Goal: Information Seeking & Learning: Learn about a topic

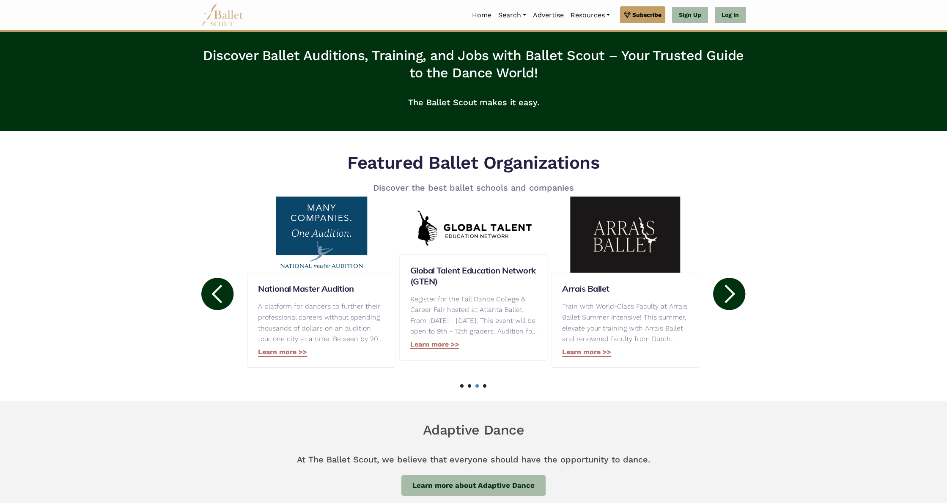
scroll to position [291, 0]
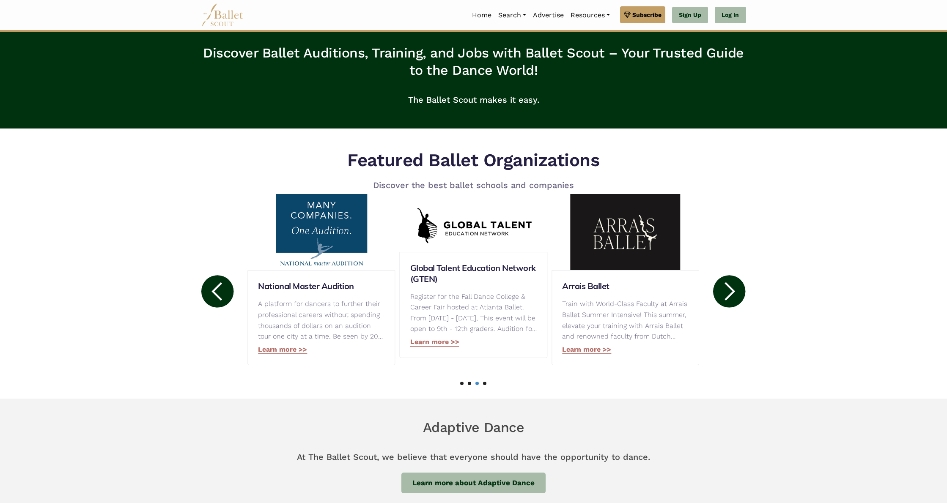
click at [283, 356] on div "National Master Audition A platform for dancers to further their professional c…" at bounding box center [321, 317] width 148 height 95
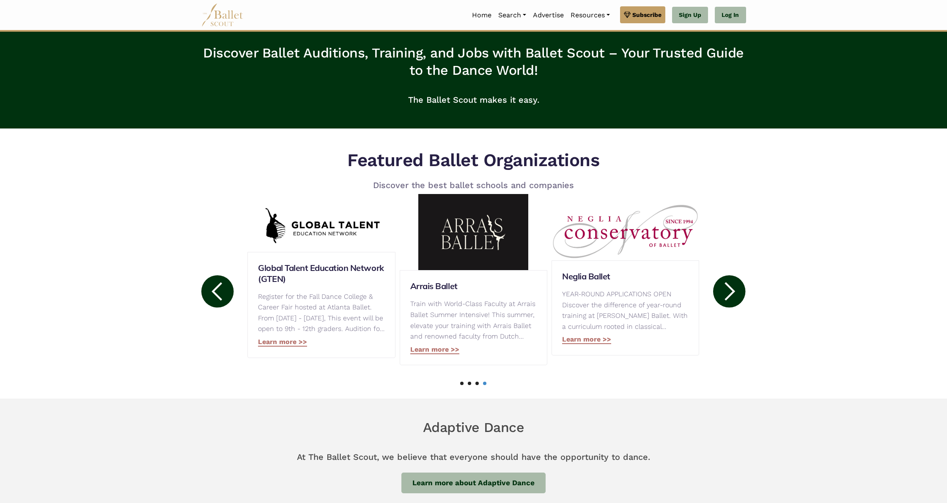
click at [225, 295] on circle at bounding box center [217, 291] width 32 height 32
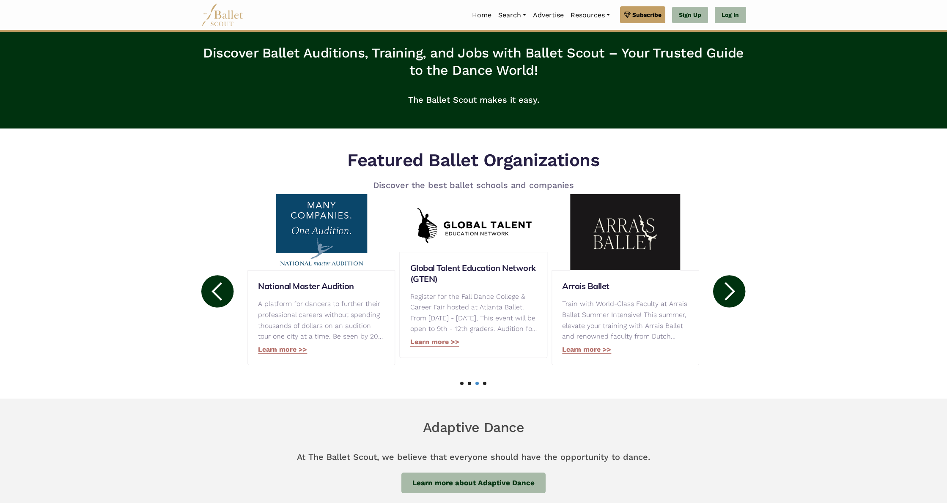
click at [224, 295] on circle at bounding box center [217, 291] width 32 height 32
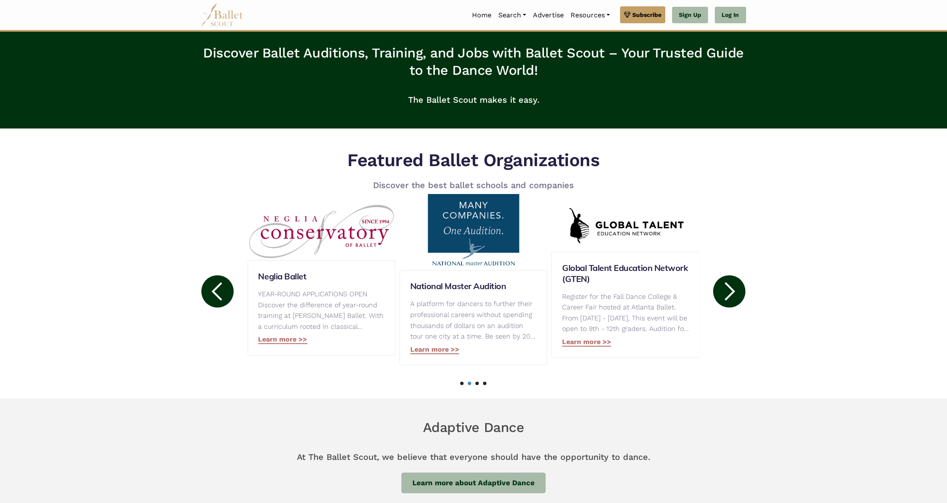
click at [223, 295] on circle at bounding box center [217, 291] width 32 height 32
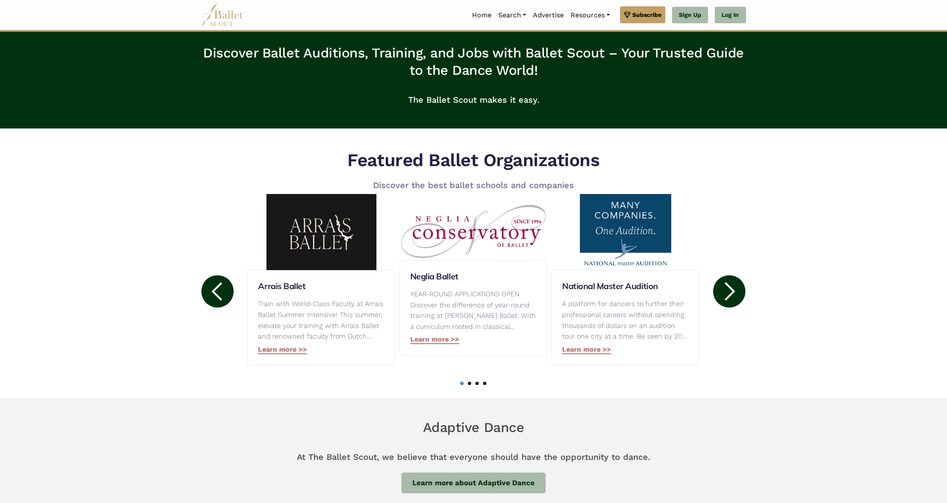
click at [223, 294] on circle at bounding box center [217, 291] width 32 height 32
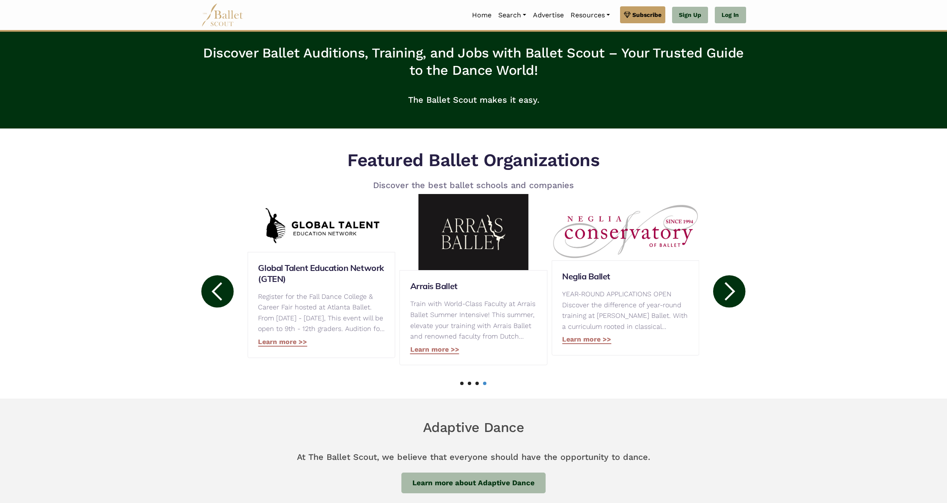
click at [223, 293] on circle at bounding box center [217, 291] width 32 height 32
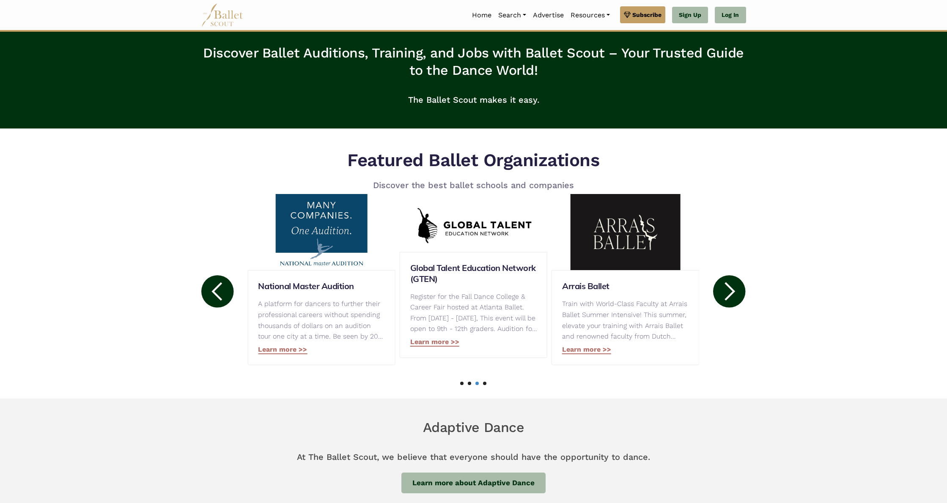
click at [224, 291] on circle at bounding box center [217, 291] width 32 height 32
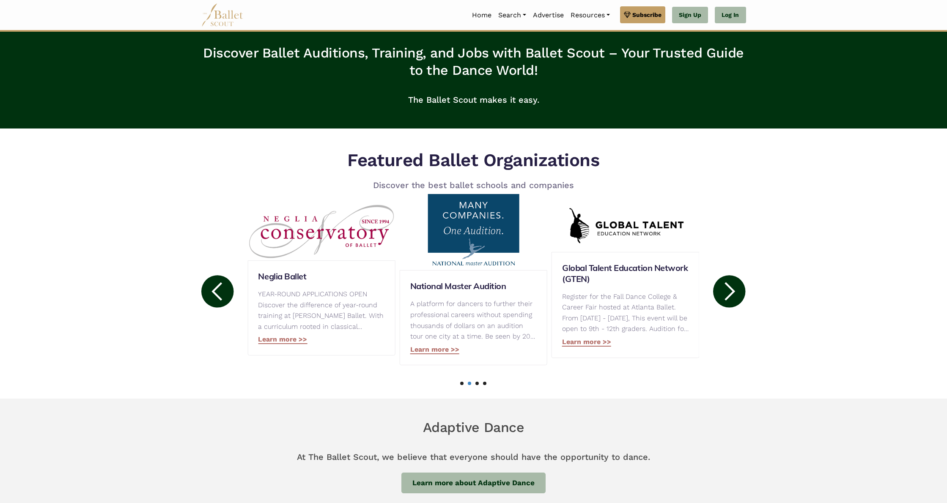
click at [224, 290] on circle at bounding box center [217, 291] width 32 height 32
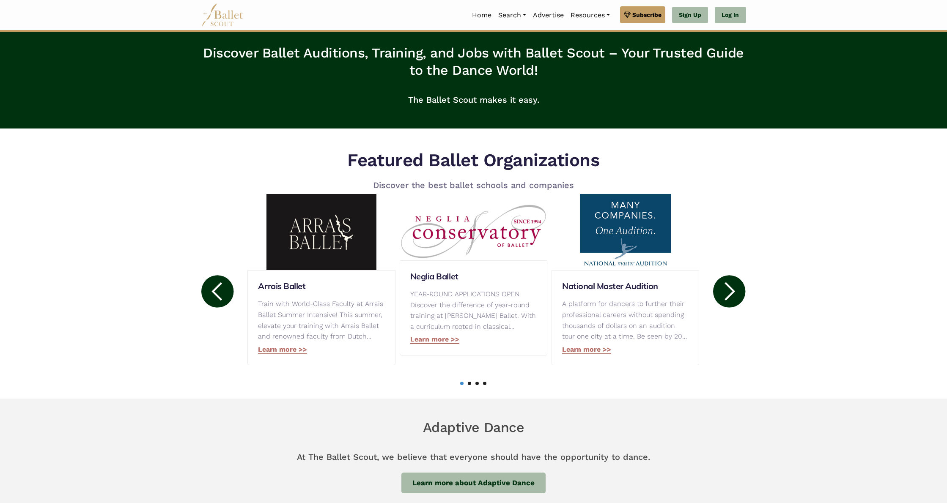
click at [224, 290] on circle at bounding box center [217, 291] width 32 height 32
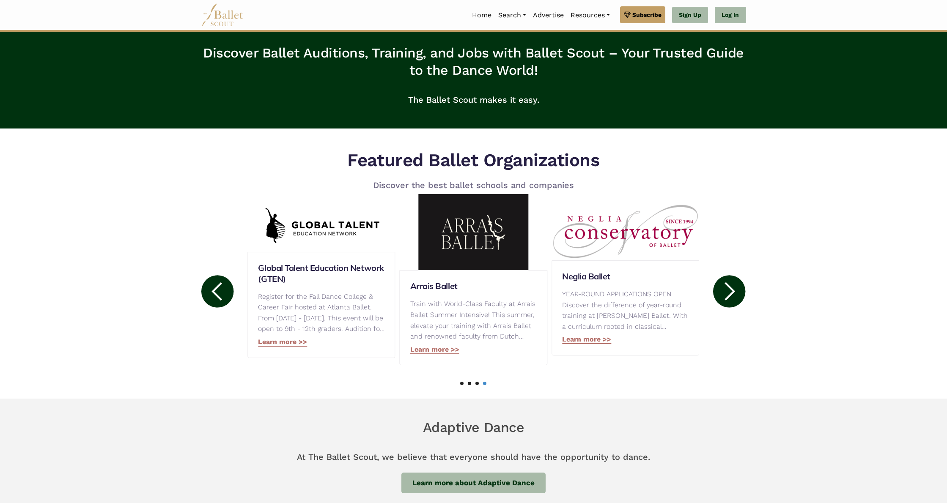
click at [224, 290] on circle at bounding box center [217, 291] width 32 height 32
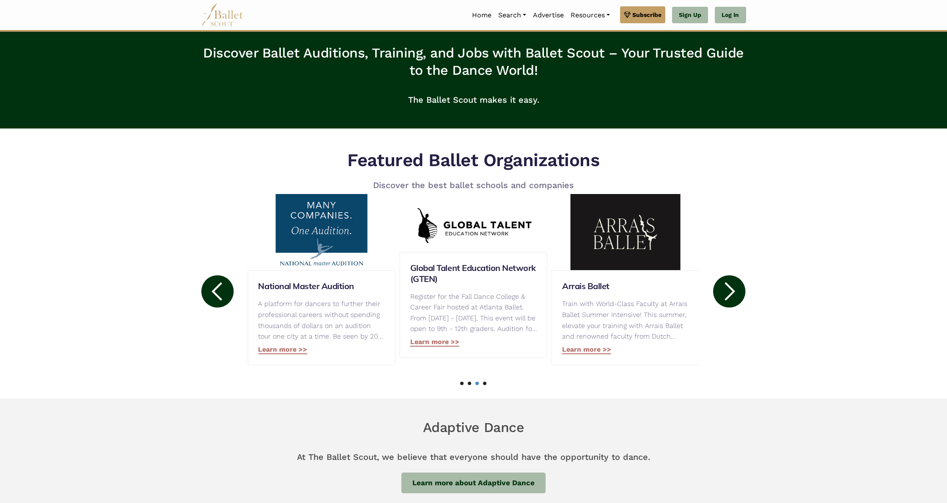
click at [224, 290] on circle at bounding box center [217, 291] width 32 height 32
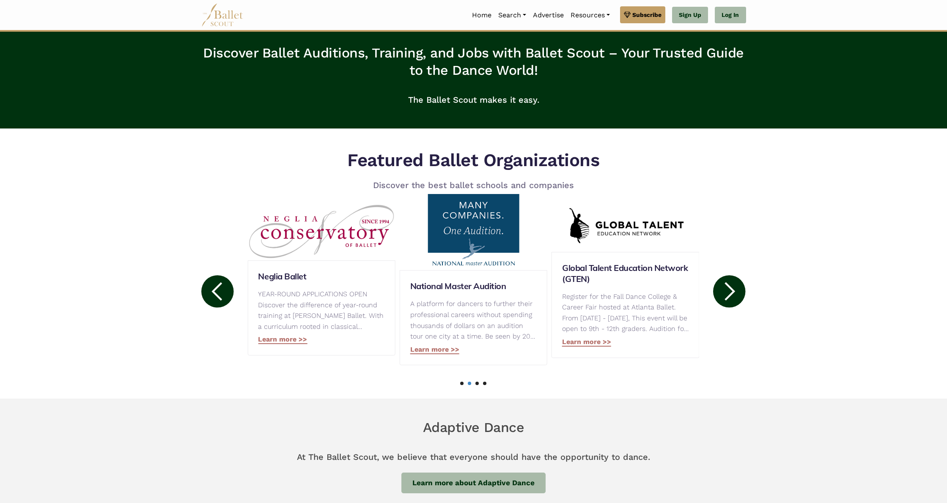
click at [224, 290] on circle at bounding box center [217, 291] width 32 height 32
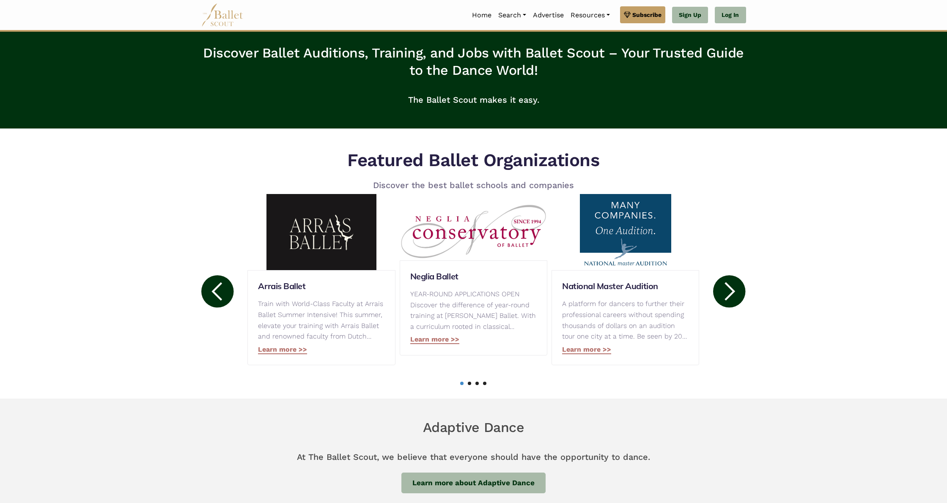
click at [225, 289] on circle at bounding box center [217, 291] width 32 height 32
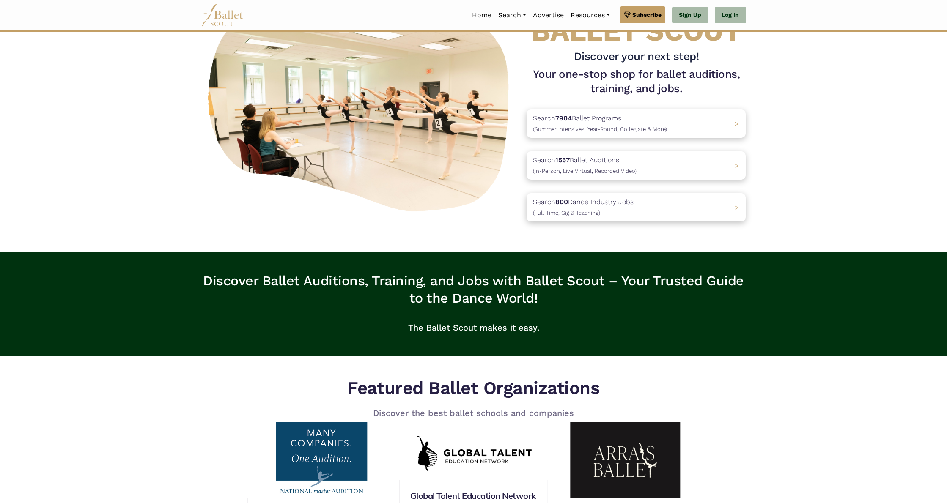
scroll to position [0, 0]
